Goal: Find specific page/section: Find specific page/section

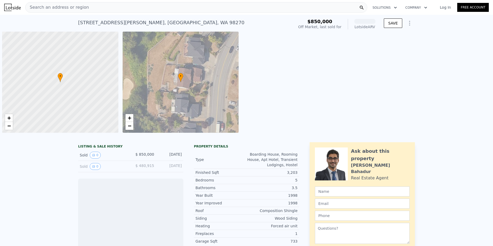
scroll to position [0, 2]
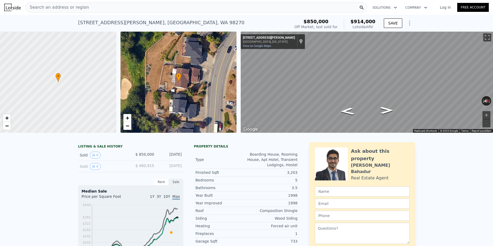
click at [141, 10] on div "Search an address or region" at bounding box center [196, 7] width 342 height 11
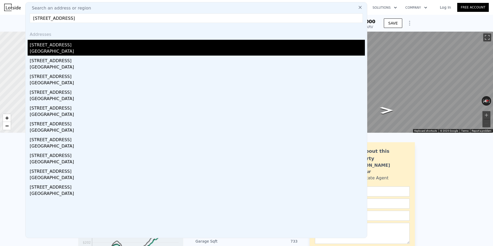
type input "14932 165th Pl SE, Renton, WA 98059"
click at [44, 45] on div "[STREET_ADDRESS]" at bounding box center [197, 44] width 335 height 8
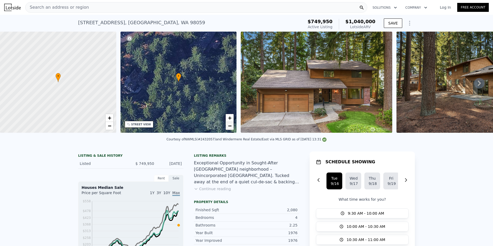
click at [231, 124] on span "−" at bounding box center [229, 125] width 3 height 7
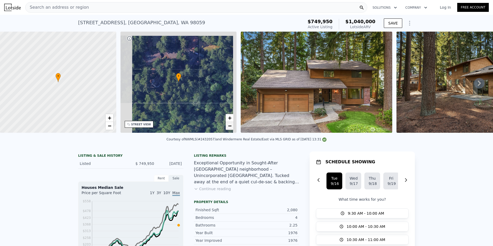
click at [231, 124] on span "−" at bounding box center [229, 125] width 3 height 7
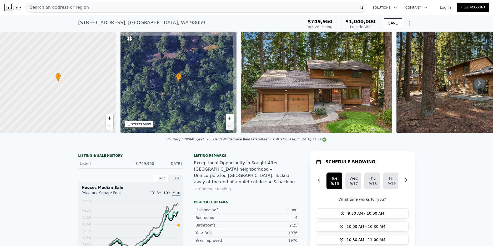
click at [231, 124] on span "−" at bounding box center [229, 125] width 3 height 7
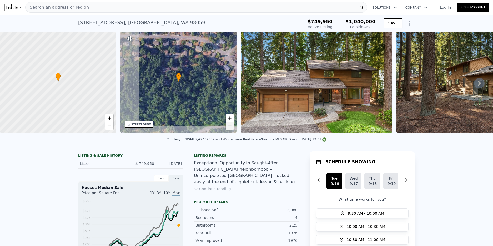
click at [231, 124] on span "−" at bounding box center [229, 125] width 3 height 7
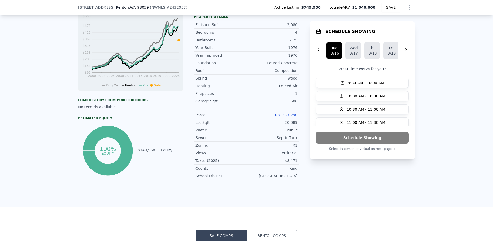
scroll to position [204, 0]
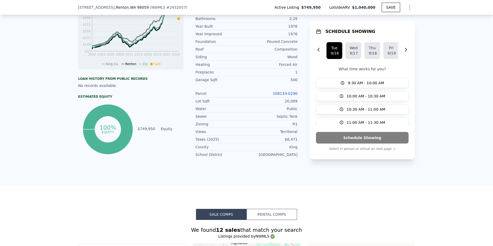
click at [285, 94] on link "108133-0290" at bounding box center [285, 93] width 25 height 4
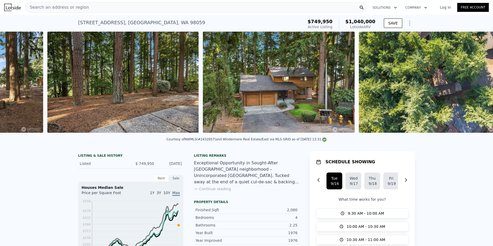
scroll to position [0, 4100]
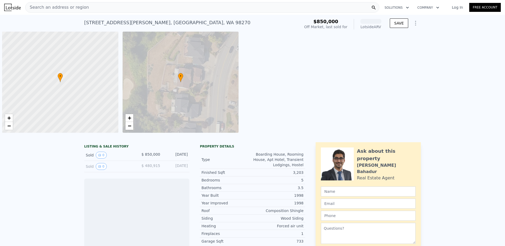
scroll to position [0, 2]
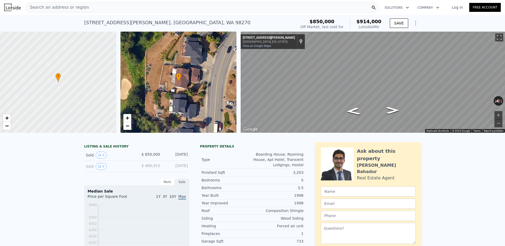
click at [72, 11] on div "Search an address or region" at bounding box center [57, 7] width 63 height 10
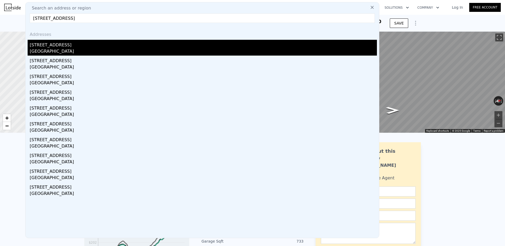
type input "[STREET_ADDRESS]"
click at [54, 48] on div "[GEOGRAPHIC_DATA]" at bounding box center [203, 51] width 347 height 7
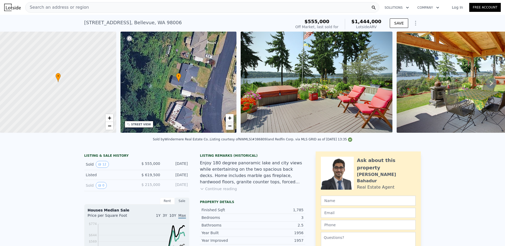
click at [229, 127] on span "−" at bounding box center [229, 125] width 3 height 7
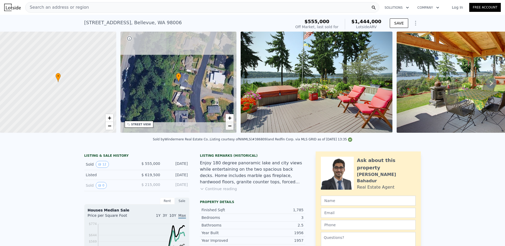
click at [229, 127] on span "−" at bounding box center [229, 125] width 3 height 7
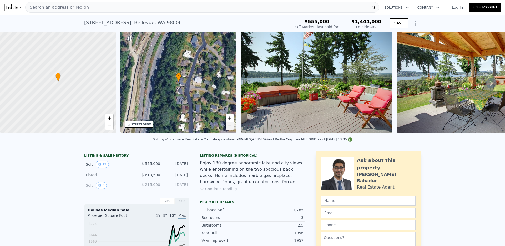
click at [229, 127] on span "−" at bounding box center [229, 125] width 3 height 7
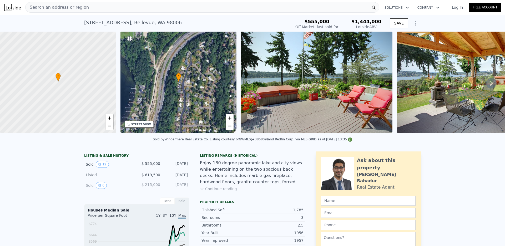
click at [326, 95] on img at bounding box center [317, 82] width 152 height 101
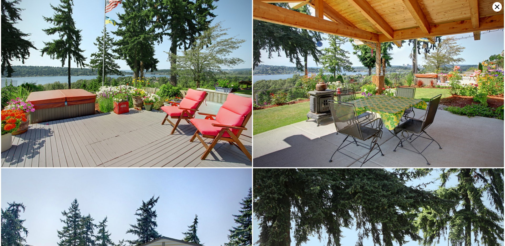
click at [495, 10] on icon at bounding box center [497, 6] width 9 height 9
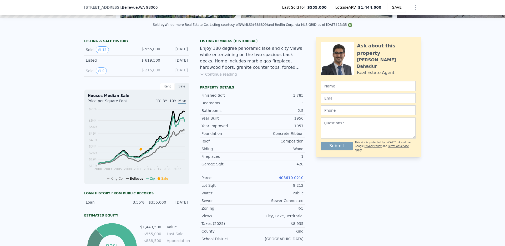
scroll to position [113, 0]
click at [295, 175] on link "403610-0210" at bounding box center [291, 177] width 25 height 4
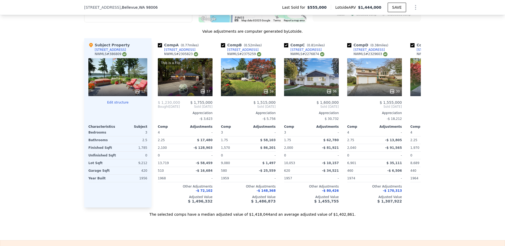
scroll to position [568, 0]
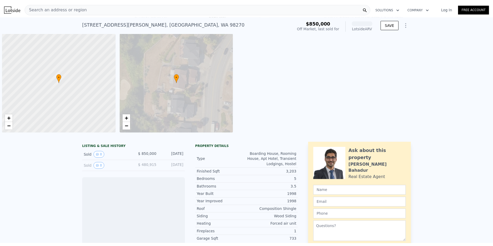
scroll to position [0, 2]
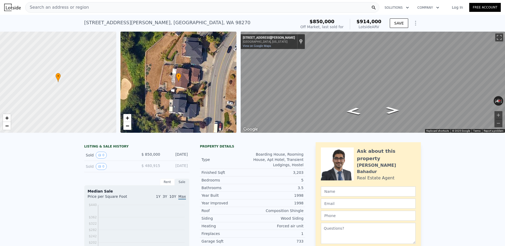
click at [67, 7] on span "Search an address or region" at bounding box center [57, 7] width 63 height 6
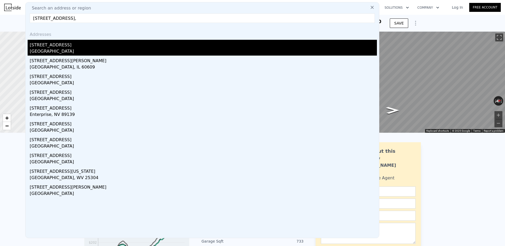
type input "4725 119th Ave SE,"
click at [48, 48] on div "4725 119th Ave SE" at bounding box center [203, 44] width 347 height 8
